Goal: Transaction & Acquisition: Purchase product/service

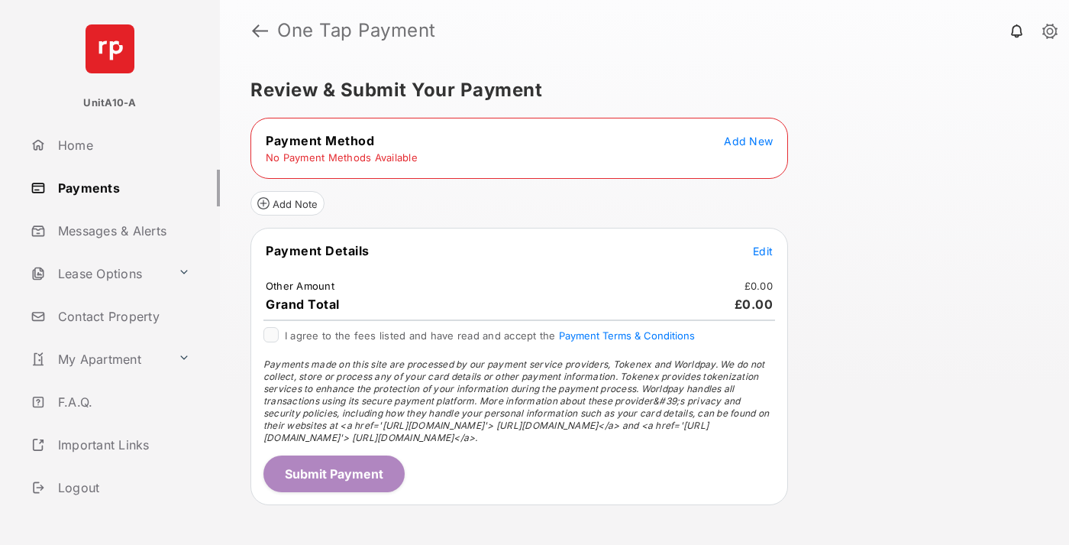
click at [749, 141] on span "Add New" at bounding box center [748, 140] width 49 height 13
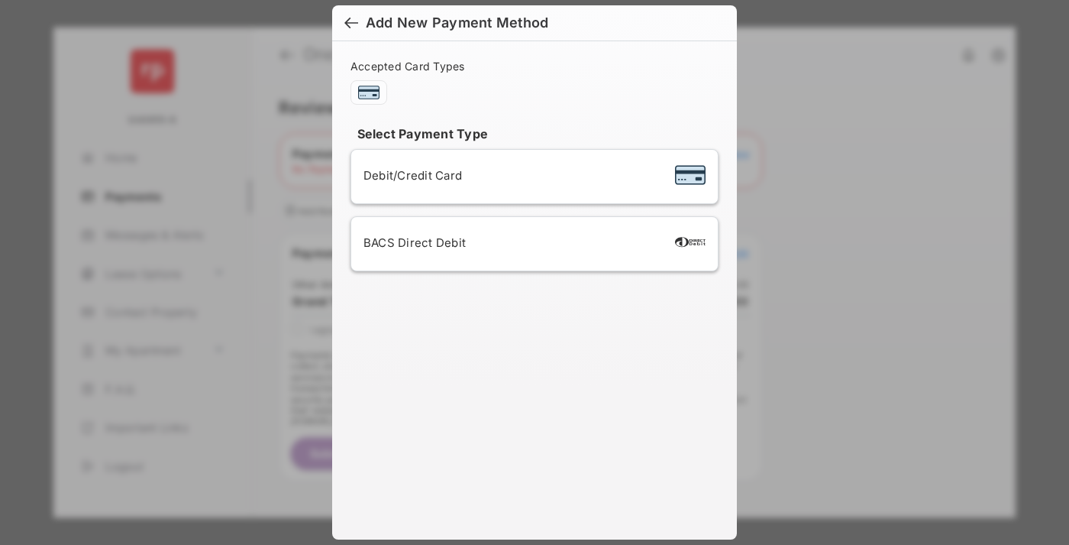
click at [409, 175] on span "Debit/Credit Card" at bounding box center [413, 175] width 99 height 15
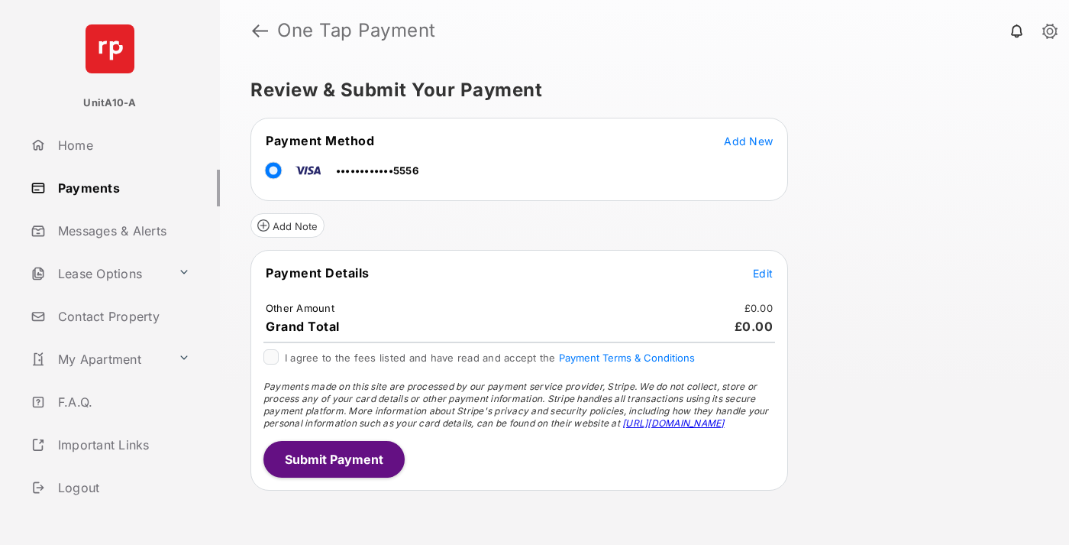
click at [763, 273] on span "Edit" at bounding box center [763, 273] width 20 height 13
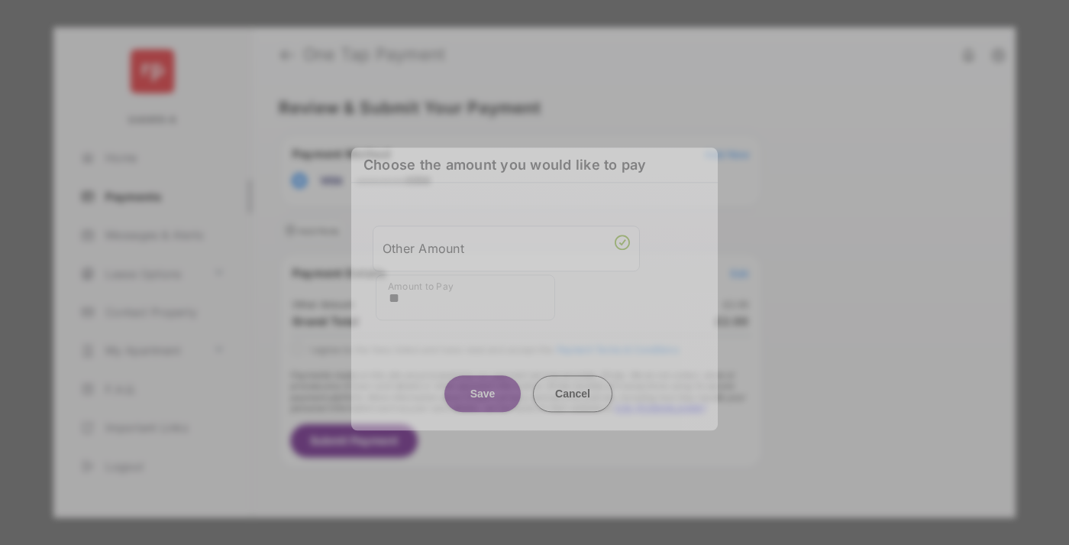
type input "**"
click at [483, 387] on button "Save" at bounding box center [483, 393] width 76 height 37
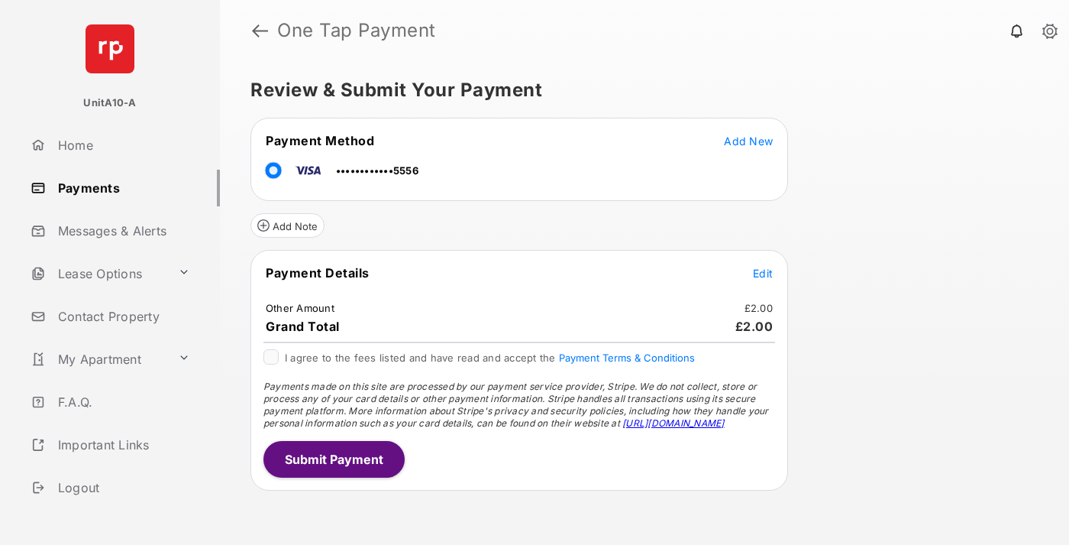
click at [333, 458] on button "Submit Payment" at bounding box center [334, 459] width 141 height 37
